Goal: Transaction & Acquisition: Purchase product/service

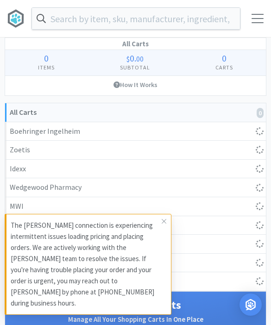
select select "1"
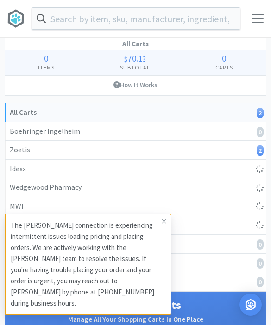
select select "1"
select select "10"
select select "6"
select select "2"
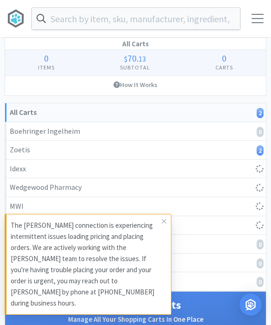
select select "2"
select select "3"
select select "1"
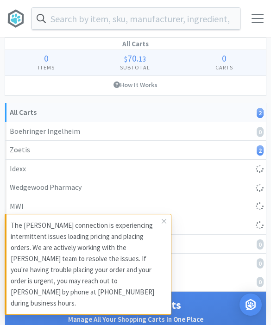
select select "8"
select select "3"
select select "2"
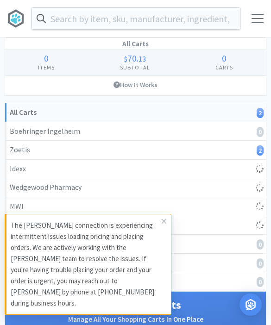
select select "2"
select select "1"
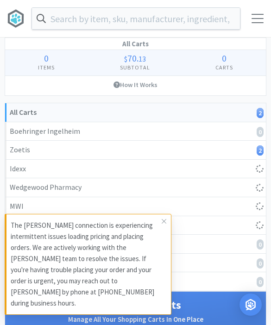
select select "4"
select select "10"
select select "1"
select select "3"
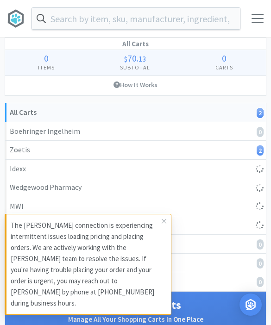
select select "5"
select select "1"
select select "2"
select select "4"
select select "1"
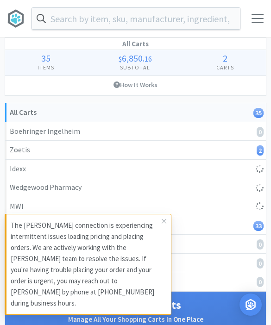
select select "1"
select select "4"
select select "5"
select select "1"
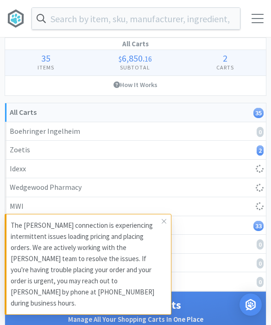
select select "5"
select select "1"
select select "3"
select select "1"
click at [162, 225] on icon at bounding box center [164, 220] width 6 height 7
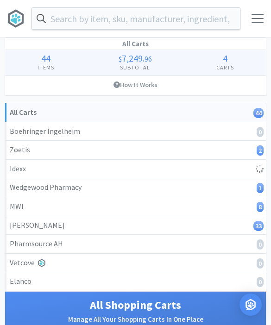
select select "1"
click at [258, 19] on div at bounding box center [257, 18] width 12 height 9
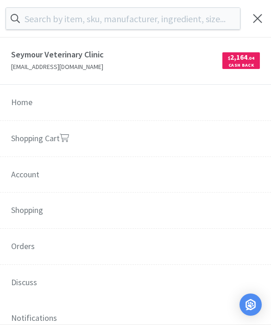
click at [39, 144] on link "Shopping Cart" at bounding box center [135, 139] width 271 height 37
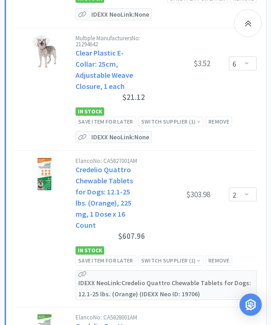
scroll to position [4606, 0]
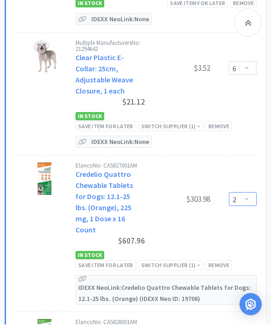
click at [238, 192] on select "Enter Quantity 1 2 3 4 5 6 7 8 9 10 11 12 13 14 15 16 17 18 19 20 Enter Quantity" at bounding box center [243, 199] width 28 height 14
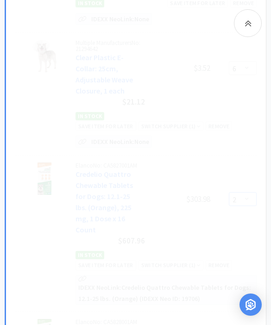
select select "1"
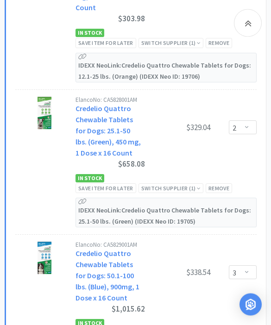
scroll to position [4835, 0]
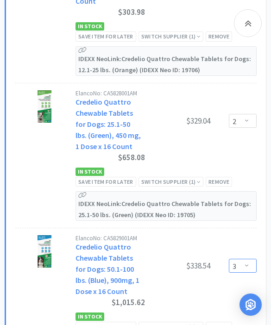
click at [240, 259] on select "Enter Quantity 1 2 3 4 5 6 7 8 9 10 11 12 13 14 15 16 17 18 19 20 Enter Quantity" at bounding box center [243, 266] width 28 height 14
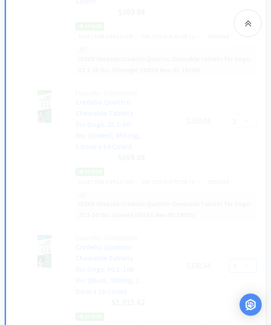
select select "2"
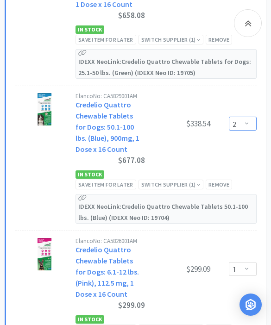
scroll to position [4978, 0]
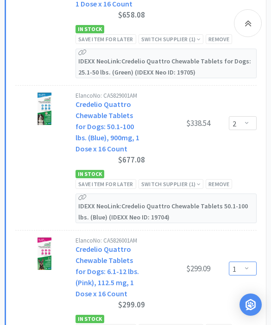
click at [233, 261] on select "Enter Quantity 1 2 3 4 5 6 7 8 9 10 11 12 13 14 15 16 17 18 19 20 Enter Quantity" at bounding box center [243, 268] width 28 height 14
click at [211, 324] on div "Remove" at bounding box center [218, 329] width 26 height 10
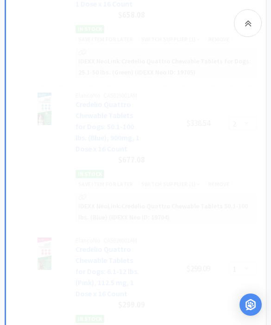
select select "8"
select select "3"
select select "2"
select select "1"
select select "4"
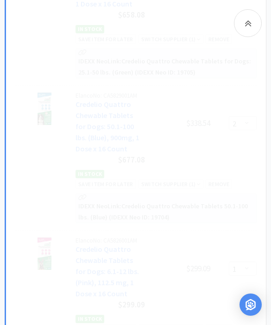
select select "10"
select select "1"
select select "3"
select select "5"
select select "1"
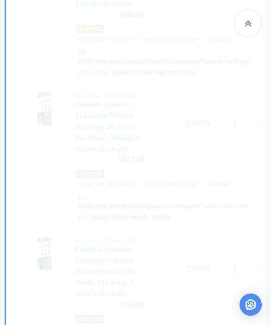
select select "2"
select select "4"
select select "1"
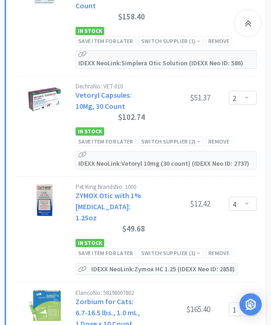
scroll to position [7599, 0]
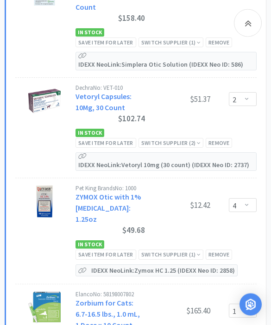
click at [241, 25] on div at bounding box center [248, 23] width 28 height 28
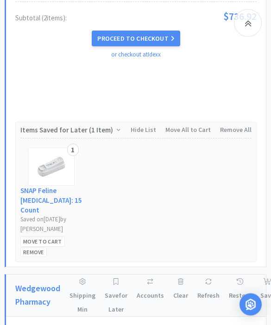
scroll to position [1262, 0]
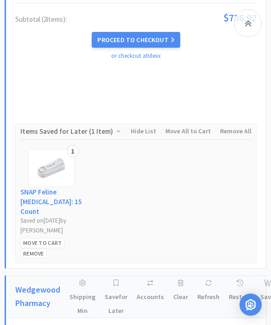
click at [37, 187] on link "SNAP Feline [MEDICAL_DATA]: 15 Count" at bounding box center [55, 201] width 71 height 29
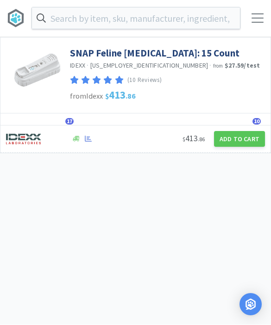
click at [70, 120] on span "17" at bounding box center [69, 121] width 8 height 6
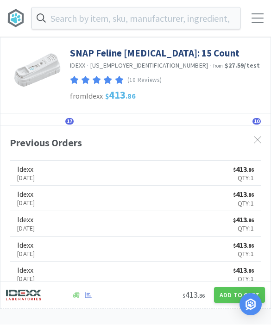
scroll to position [0, 0]
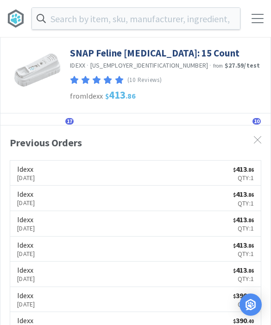
click at [68, 123] on span "17" at bounding box center [69, 121] width 8 height 6
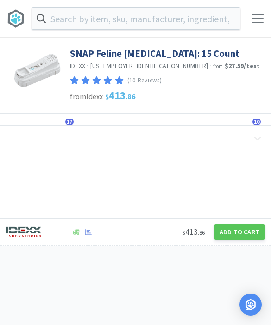
scroll to position [0, 0]
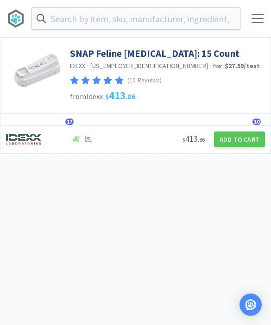
click at [238, 145] on button "Add to Cart" at bounding box center [239, 139] width 51 height 16
select select "1"
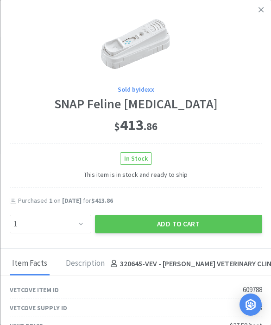
click at [175, 229] on button "Add to Cart" at bounding box center [177, 224] width 167 height 19
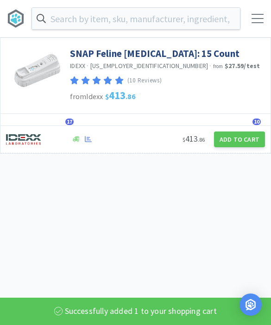
select select "1"
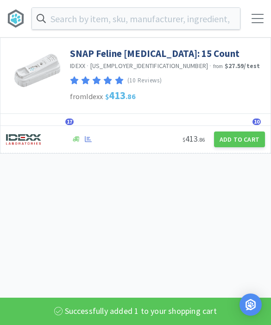
select select "1"
select select "4"
select select "5"
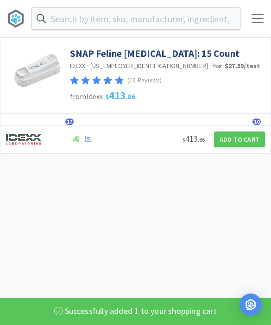
select select "1"
select select "5"
select select "1"
select select "3"
select select "1"
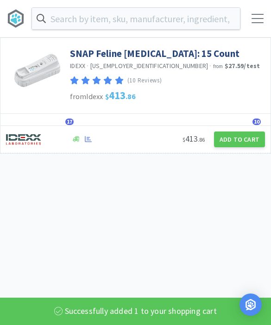
select select "1"
select select "10"
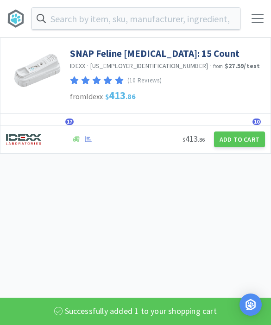
select select "6"
select select "1"
select select "2"
select select "1"
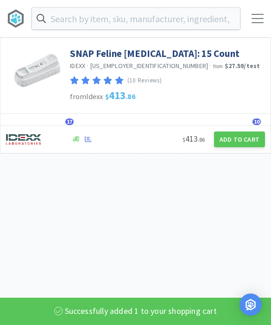
select select "1"
select select "8"
select select "3"
select select "2"
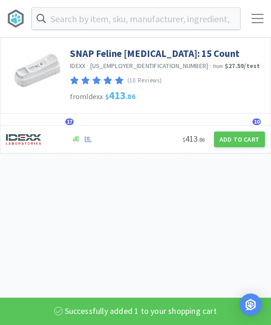
select select "2"
select select "1"
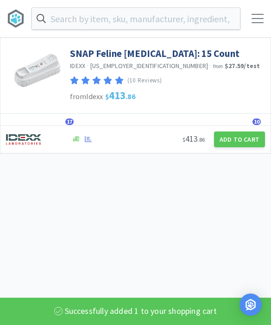
select select "1"
select select "4"
select select "10"
select select "1"
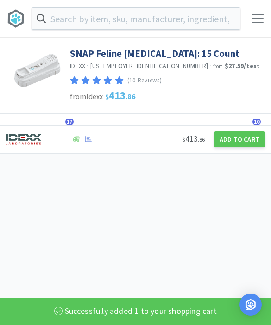
select select "3"
select select "5"
select select "1"
select select "2"
select select "4"
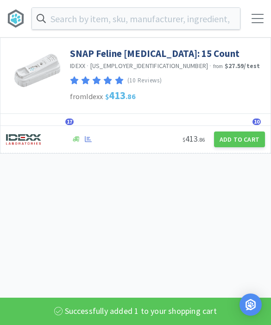
select select "1"
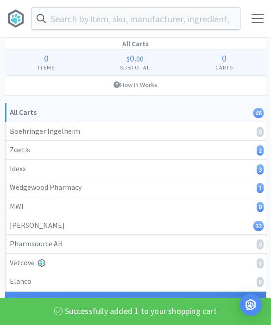
scroll to position [1294, 0]
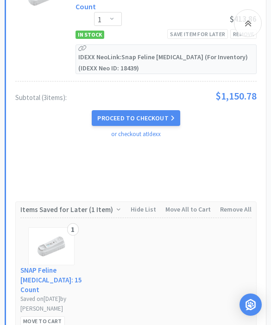
click at [247, 31] on div at bounding box center [248, 23] width 28 height 28
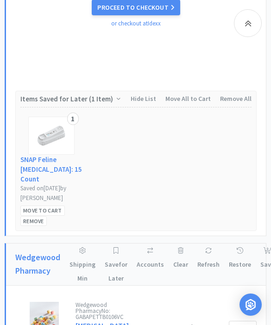
scroll to position [1404, 0]
click at [31, 217] on div "Remove" at bounding box center [33, 222] width 26 height 10
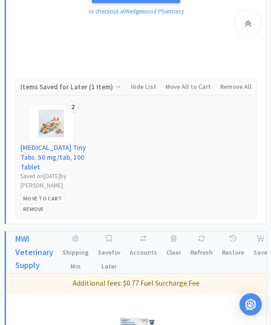
scroll to position [1656, 0]
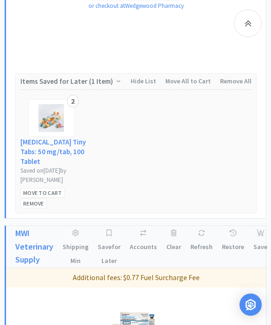
click at [32, 198] on div "Remove" at bounding box center [33, 203] width 26 height 10
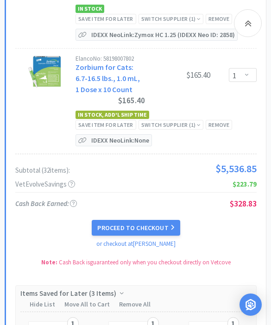
scroll to position [7570, 0]
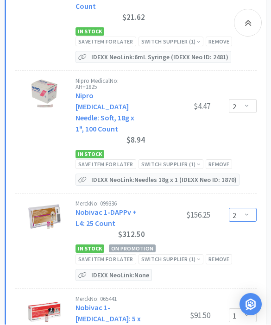
click at [232, 208] on select "Enter Quantity 1 2 3 4 5 6 7 8 9 10 11 12 13 14 15 16 17 18 19 20 Enter Quantity" at bounding box center [243, 215] width 28 height 14
select select "1"
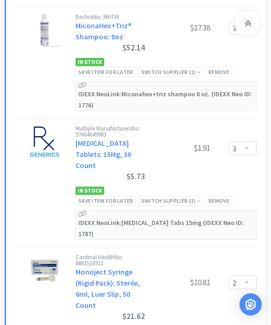
scroll to position [5196, 0]
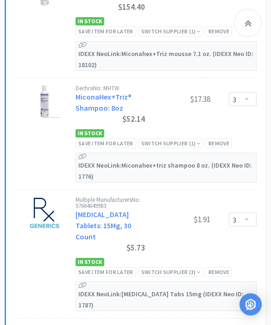
click at [246, 19] on icon at bounding box center [247, 23] width 7 height 11
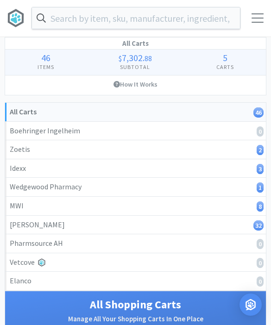
scroll to position [0, 0]
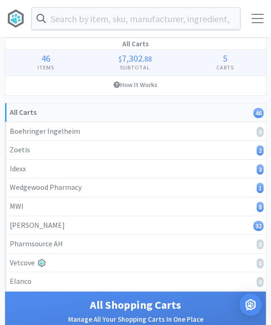
click at [88, 21] on input "text" at bounding box center [136, 18] width 208 height 21
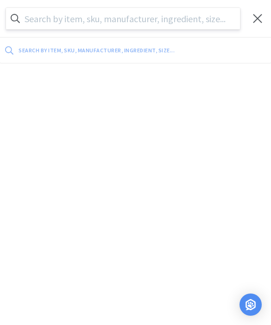
scroll to position [0, 0]
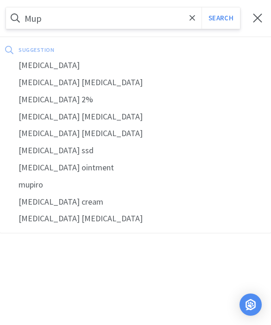
type input "Mup"
click at [36, 61] on div "[MEDICAL_DATA]" at bounding box center [135, 65] width 271 height 17
select select "1"
select select "4"
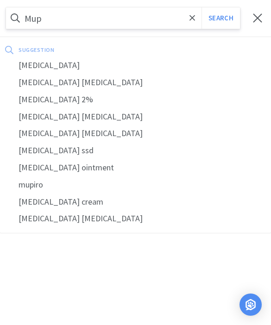
select select "5"
select select "1"
select select "5"
select select "1"
select select "3"
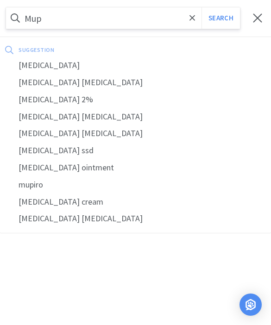
select select "1"
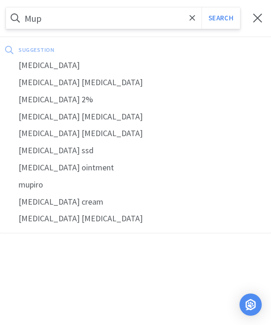
select select "10"
select select "6"
select select "1"
select select "2"
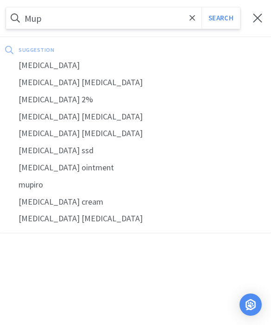
select select "1"
select select "8"
select select "3"
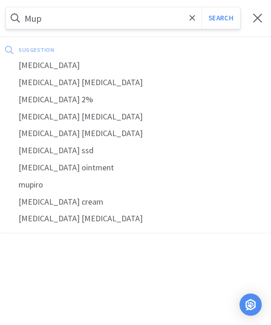
select select "2"
select select "1"
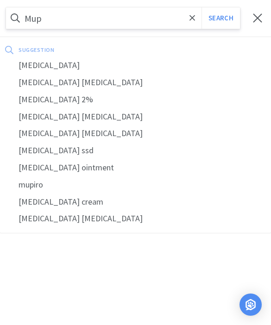
select select "1"
select select "4"
select select "10"
select select "1"
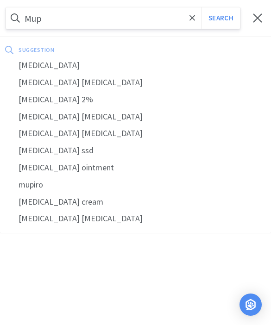
select select "1"
select select "3"
select select "5"
select select "1"
select select "2"
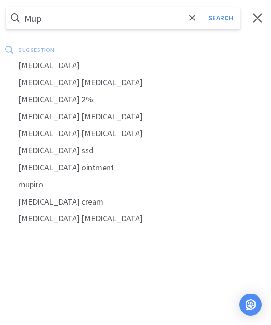
select select "4"
select select "1"
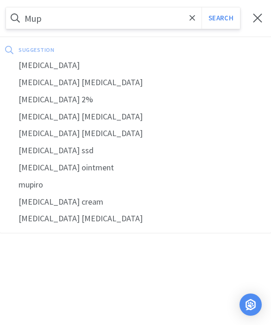
select select "1"
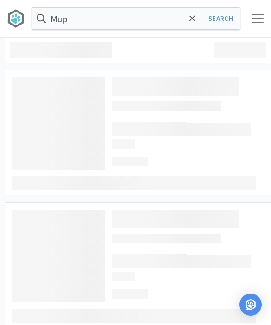
type input "[MEDICAL_DATA]"
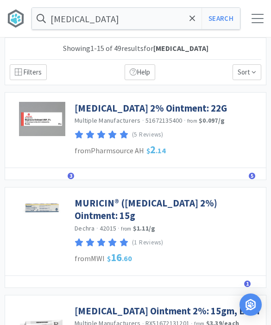
click at [89, 111] on link "[MEDICAL_DATA] 2% Ointment: 22G" at bounding box center [150, 108] width 152 height 12
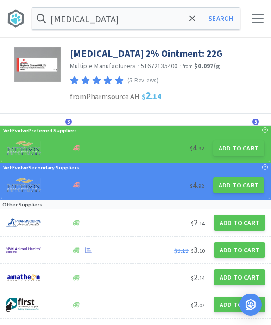
click at [237, 253] on button "Add to Cart" at bounding box center [239, 250] width 51 height 16
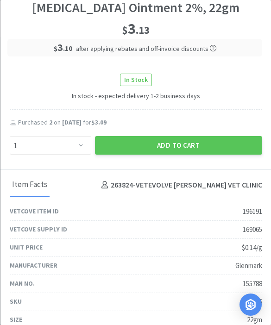
scroll to position [132, 0]
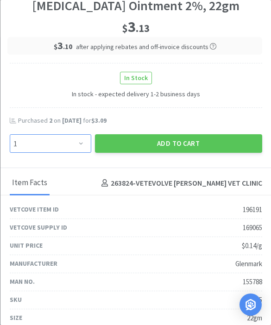
click at [54, 146] on select "Enter Quantity 1 2 3 4 5 6 7 8 9 10 11 12 13 14 15 16 17 18 19 20 Enter Quantity" at bounding box center [49, 143] width 81 height 19
select select "2"
click at [243, 142] on button "Add to Cart" at bounding box center [177, 143] width 167 height 19
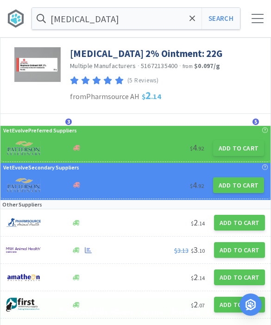
click at [239, 251] on button "Add to Cart" at bounding box center [239, 250] width 51 height 16
select select "1"
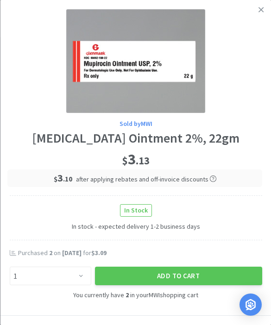
click at [213, 278] on button "Add to Cart" at bounding box center [177, 275] width 167 height 19
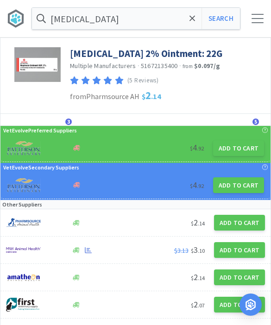
click at [194, 23] on icon at bounding box center [192, 18] width 6 height 9
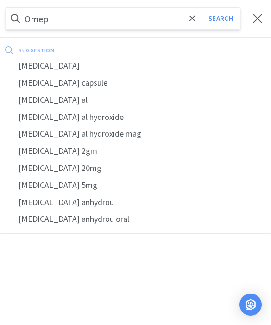
click at [32, 71] on div "[MEDICAL_DATA]" at bounding box center [135, 65] width 271 height 17
type input "[MEDICAL_DATA]"
select select "1"
select select "4"
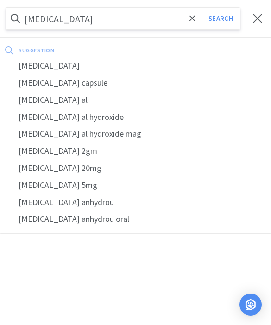
select select "5"
select select "3"
select select "1"
select select "5"
select select "1"
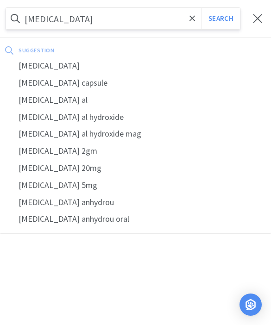
select select "3"
select select "1"
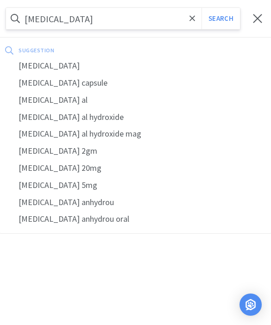
select select "1"
select select "10"
select select "6"
select select "1"
select select "2"
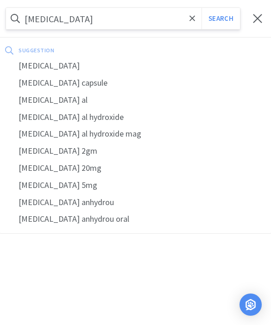
select select "2"
select select "1"
select select "8"
select select "3"
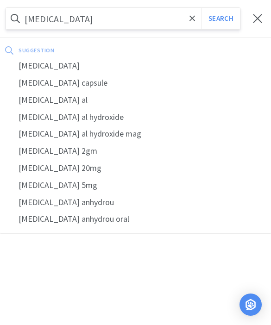
select select "3"
select select "2"
select select "1"
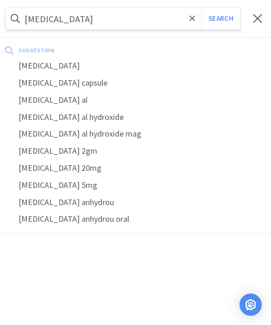
select select "1"
select select "4"
select select "10"
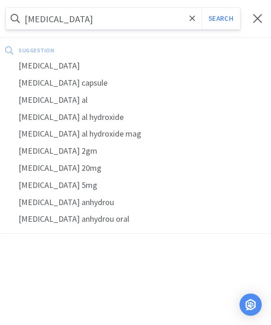
select select "1"
select select "3"
select select "5"
select select "1"
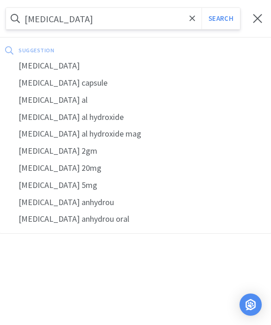
select select "2"
select select "4"
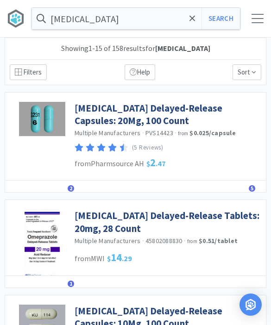
click at [187, 21] on span at bounding box center [192, 18] width 11 height 19
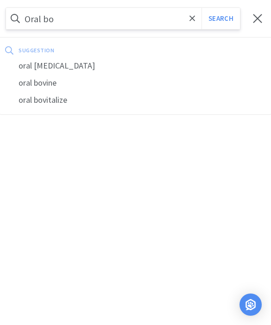
click at [46, 65] on div "oral [MEDICAL_DATA]" at bounding box center [135, 65] width 271 height 17
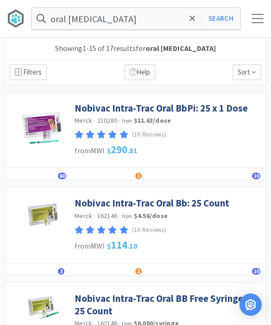
click at [56, 269] on div "Details Orders 3 Lists Promos 1 Track Notes Reviews 10" at bounding box center [135, 269] width 260 height 12
click at [56, 271] on div "Details Orders 3 Lists Promos 1 Track Notes Reviews 10" at bounding box center [135, 269] width 260 height 12
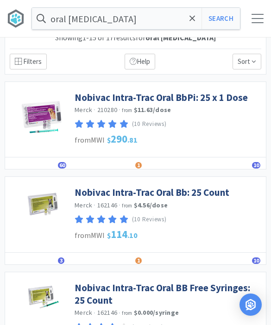
scroll to position [18, 0]
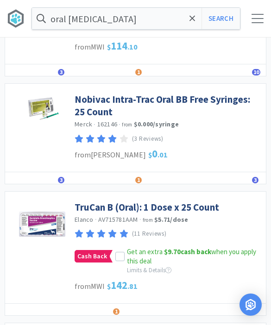
scroll to position [254, 0]
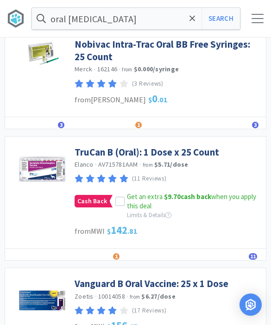
click at [94, 152] on link "TruCan B (Oral): 1 Dose x 25 Count" at bounding box center [146, 152] width 144 height 12
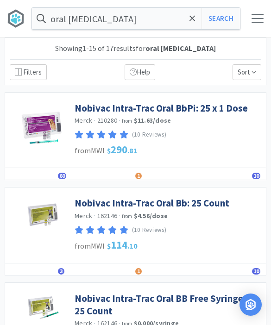
click at [262, 24] on div "oral [MEDICAL_DATA] Search Orders Shopping Discuss Discuss 47 47" at bounding box center [135, 18] width 271 height 37
click at [254, 27] on div "oral [MEDICAL_DATA] Search Orders Shopping Discuss Discuss 47 47" at bounding box center [135, 18] width 271 height 37
click at [256, 29] on div "oral [MEDICAL_DATA] Search Orders Shopping Discuss Discuss 47 47" at bounding box center [135, 18] width 271 height 37
click at [252, 18] on div at bounding box center [257, 18] width 12 height 9
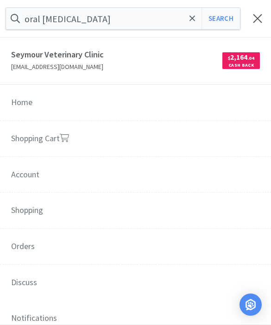
click at [37, 143] on link "Shopping Cart" at bounding box center [135, 139] width 271 height 37
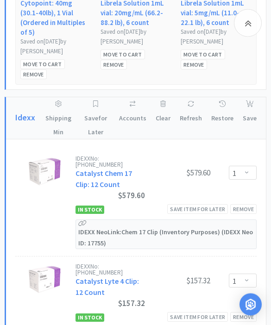
scroll to position [812, 0]
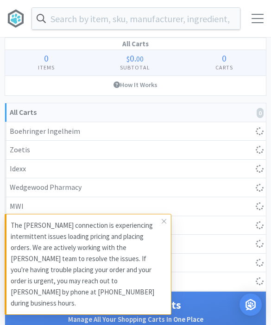
select select "1"
select select "4"
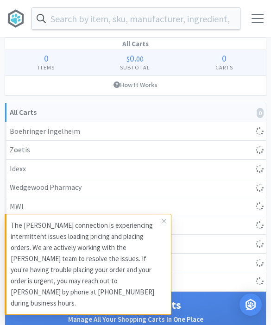
select select "5"
select select "1"
select select "5"
select select "1"
select select "3"
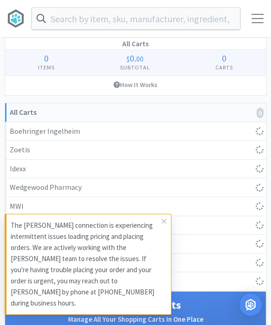
select select "1"
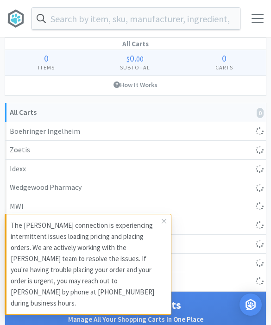
select select "10"
select select "6"
select select "2"
select select "3"
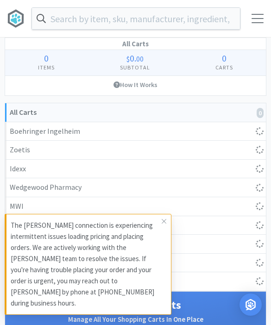
select select "1"
select select "8"
select select "3"
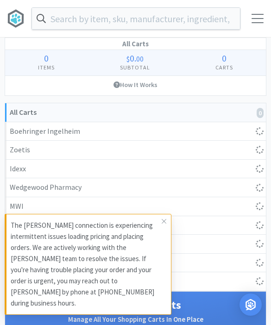
select select "3"
select select "2"
select select "1"
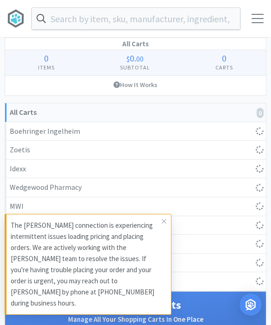
select select "1"
select select "4"
select select "10"
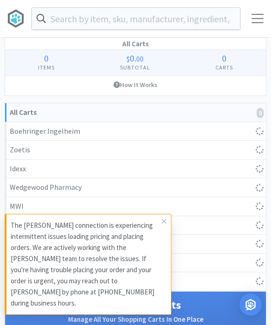
select select "1"
select select "3"
select select "5"
select select "1"
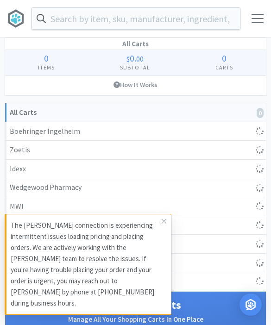
select select "2"
select select "4"
select select "1"
